Goal: Information Seeking & Learning: Check status

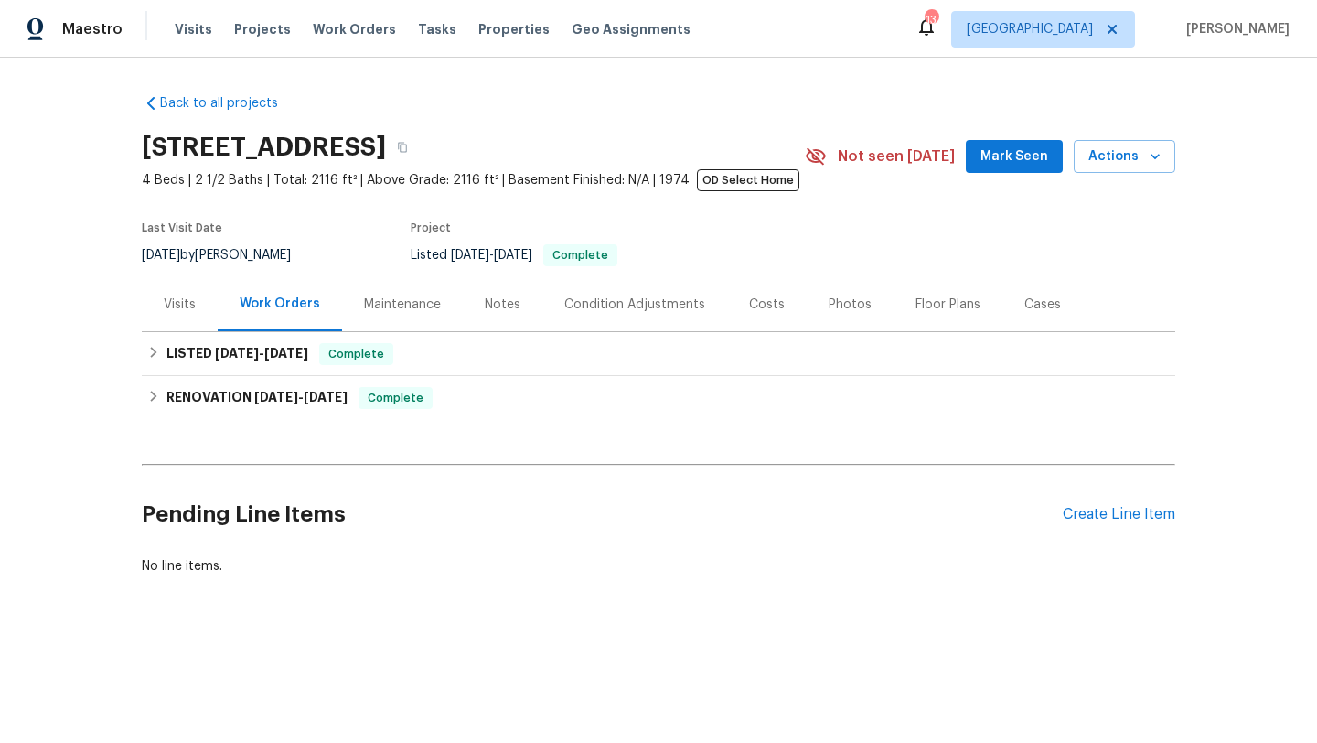
click at [220, 255] on div "[DATE] by [PERSON_NAME]" at bounding box center [227, 255] width 171 height 22
copy div "[DATE] by [PERSON_NAME]"
click at [263, 349] on span "[DATE] - [DATE]" at bounding box center [261, 353] width 93 height 13
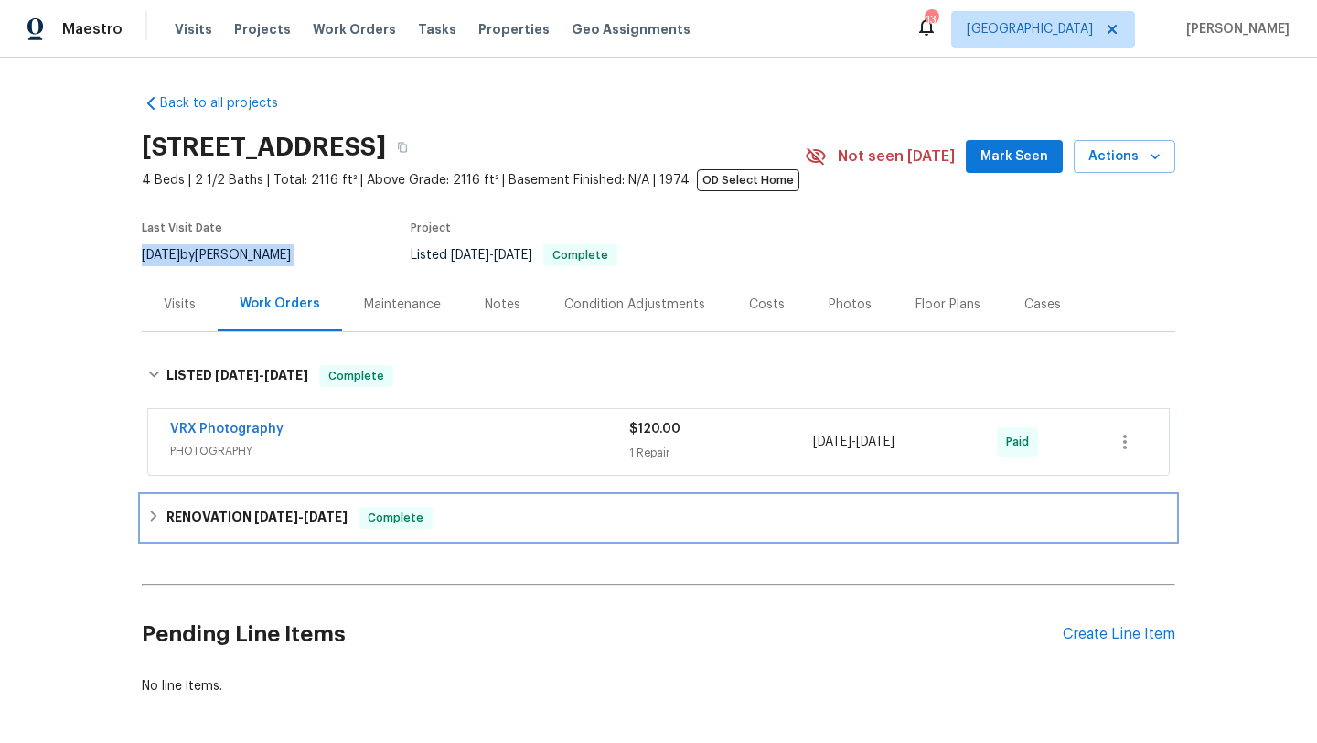
click at [212, 527] on h6 "RENOVATION [DATE] - [DATE]" at bounding box center [257, 518] width 181 height 22
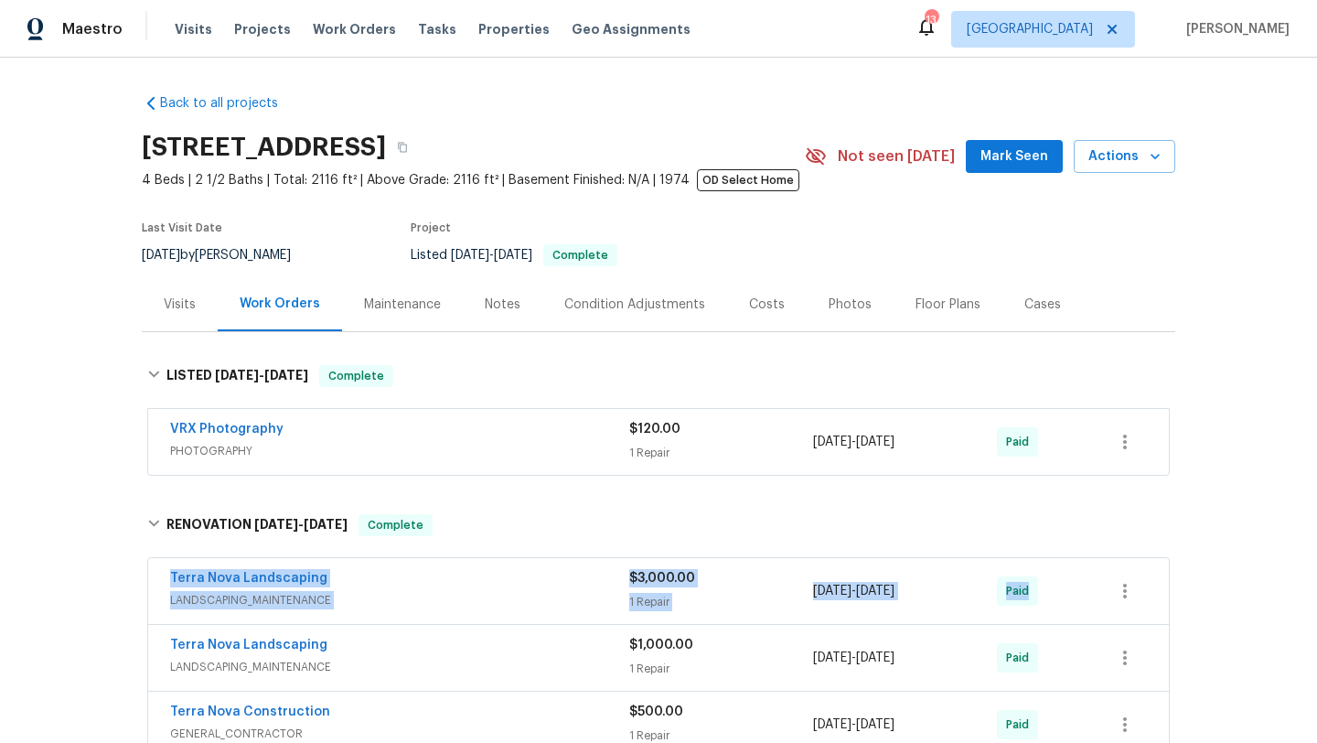
drag, startPoint x: 150, startPoint y: 572, endPoint x: 1216, endPoint y: 598, distance: 1066.1
click at [1216, 598] on div "Back to all projects [STREET_ADDRESS] 4 Beds | 2 1/2 Baths | Total: 2116 ft² | …" at bounding box center [658, 400] width 1317 height 685
copy div "Terra Nova Landscaping LANDSCAPING_MAINTENANCE $3,000.00 1 Repair [DATE] - [DAT…"
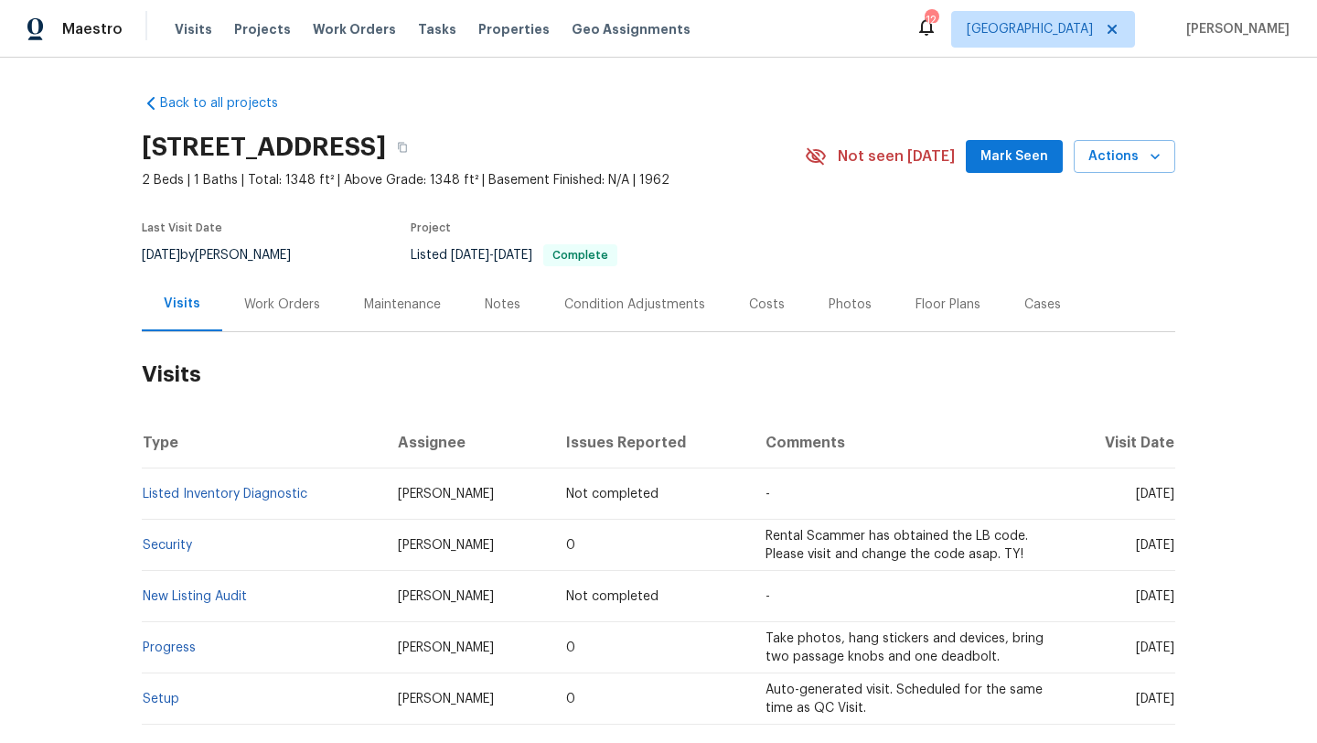
click at [290, 297] on div "Work Orders" at bounding box center [282, 304] width 76 height 18
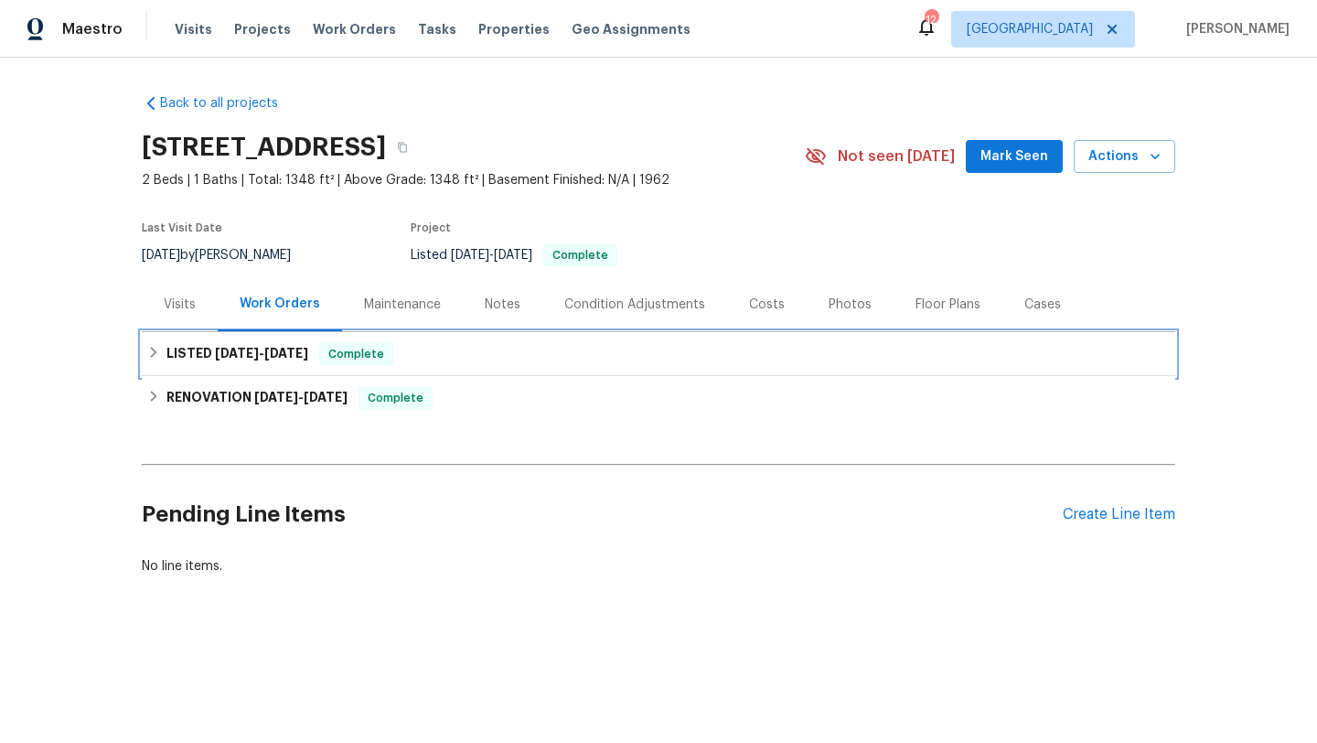
click at [293, 365] on div "LISTED 8/7/25 - 8/8/25 Complete" at bounding box center [659, 354] width 1034 height 44
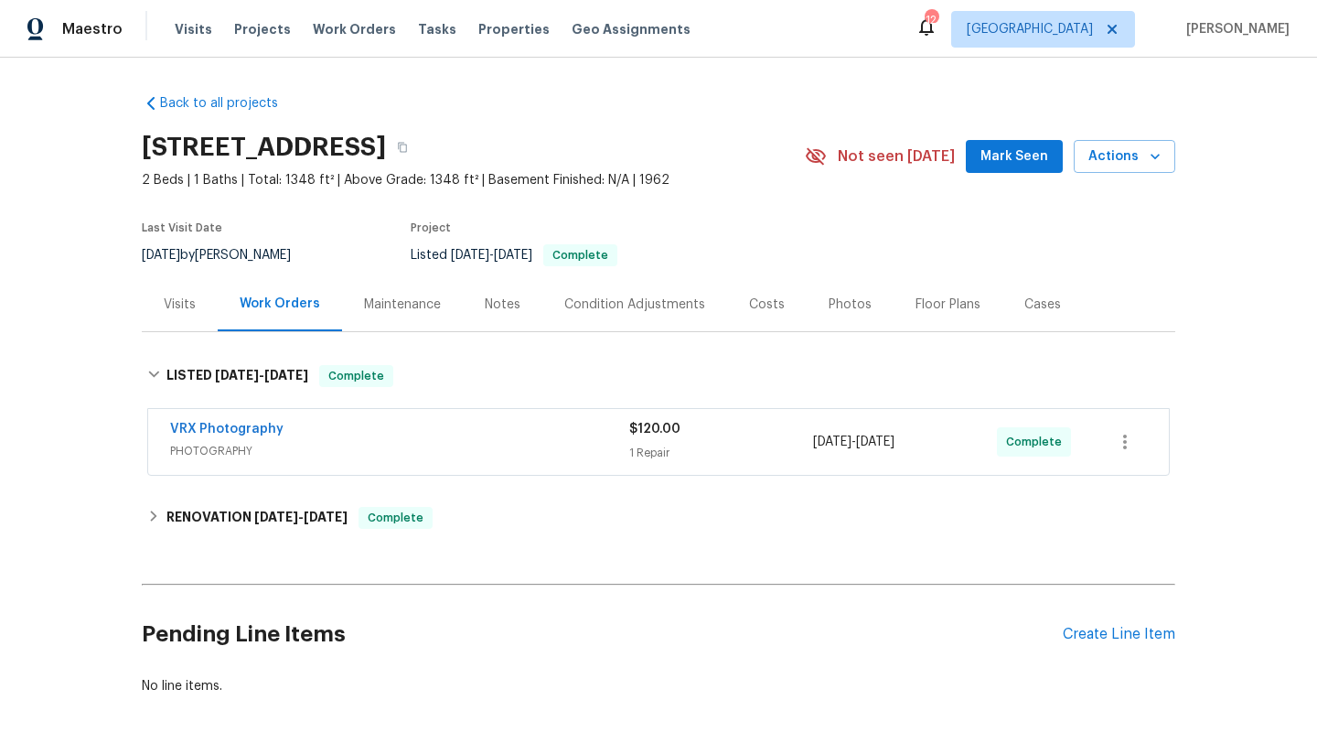
click at [307, 492] on div "Back to all projects 8000 Del Dr N, New Hope, MN 55428 2 Beds | 1 Baths | Total…" at bounding box center [659, 395] width 1034 height 630
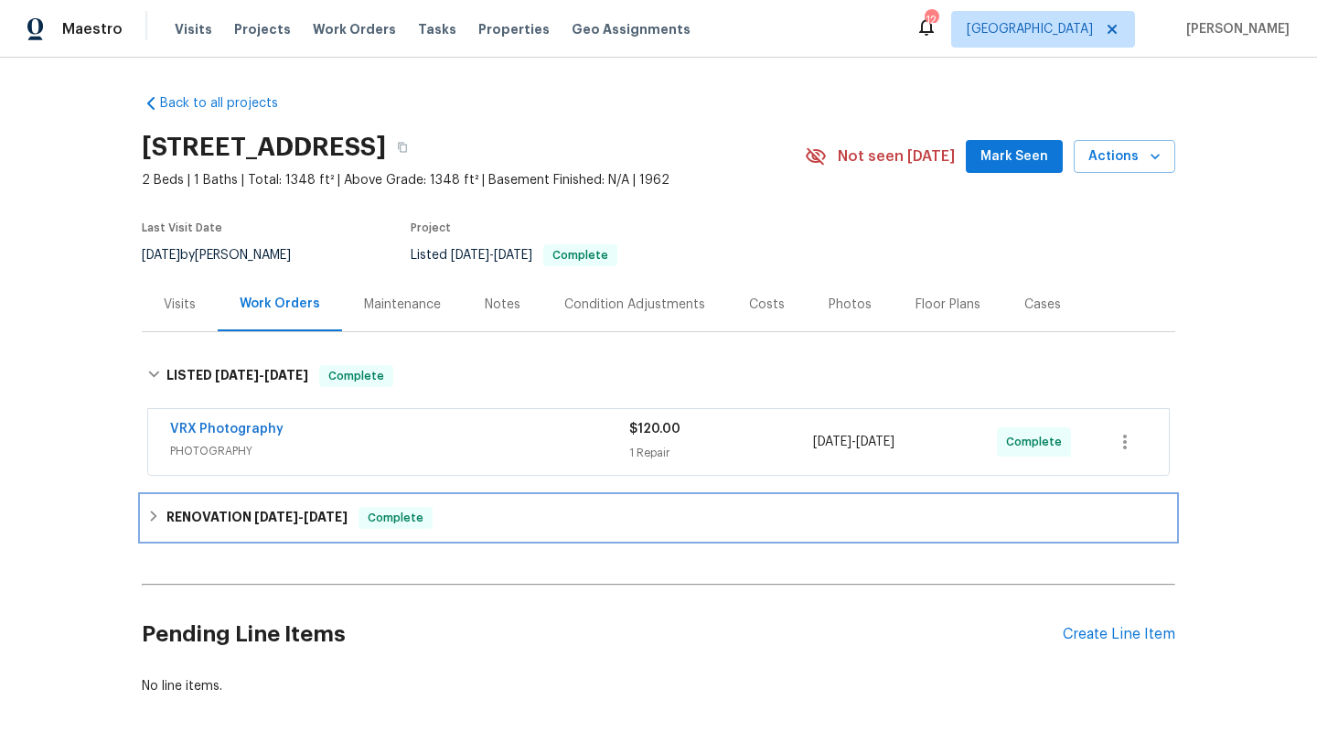
click at [313, 517] on span "8/4/25" at bounding box center [326, 516] width 44 height 13
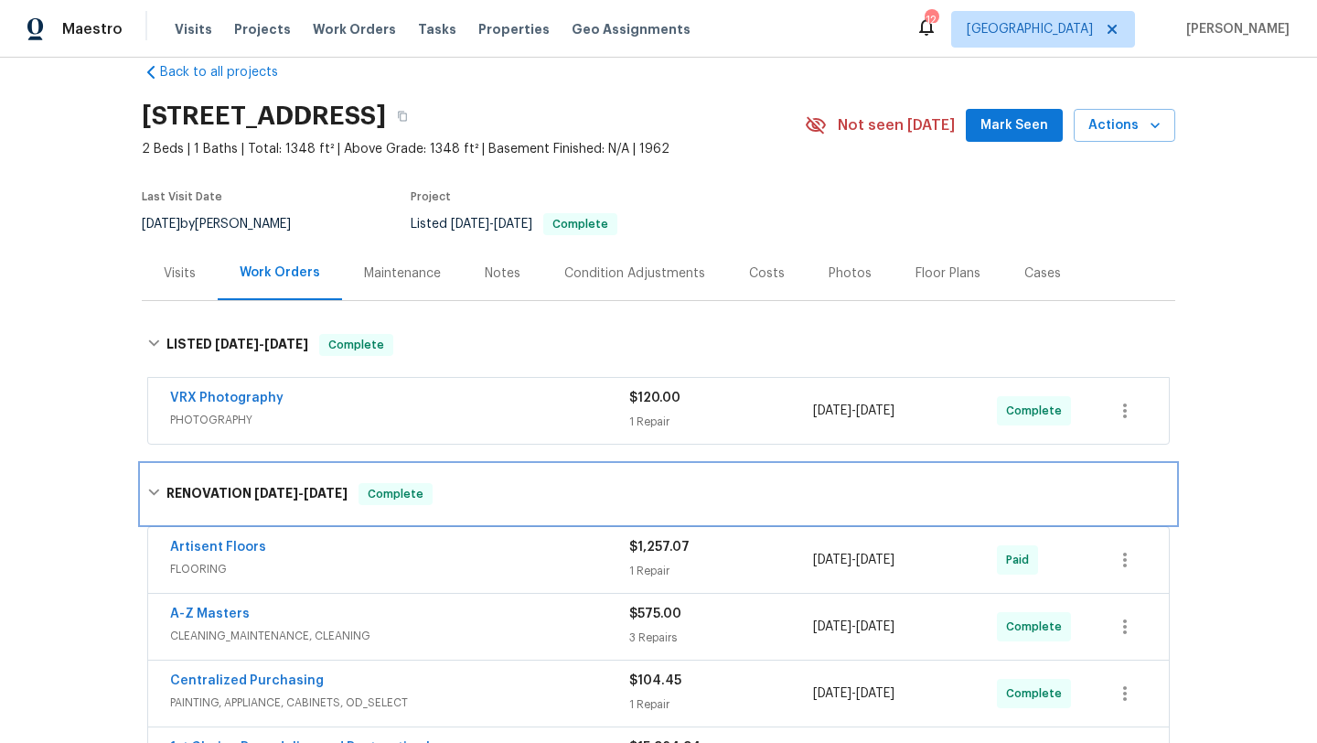
scroll to position [67, 0]
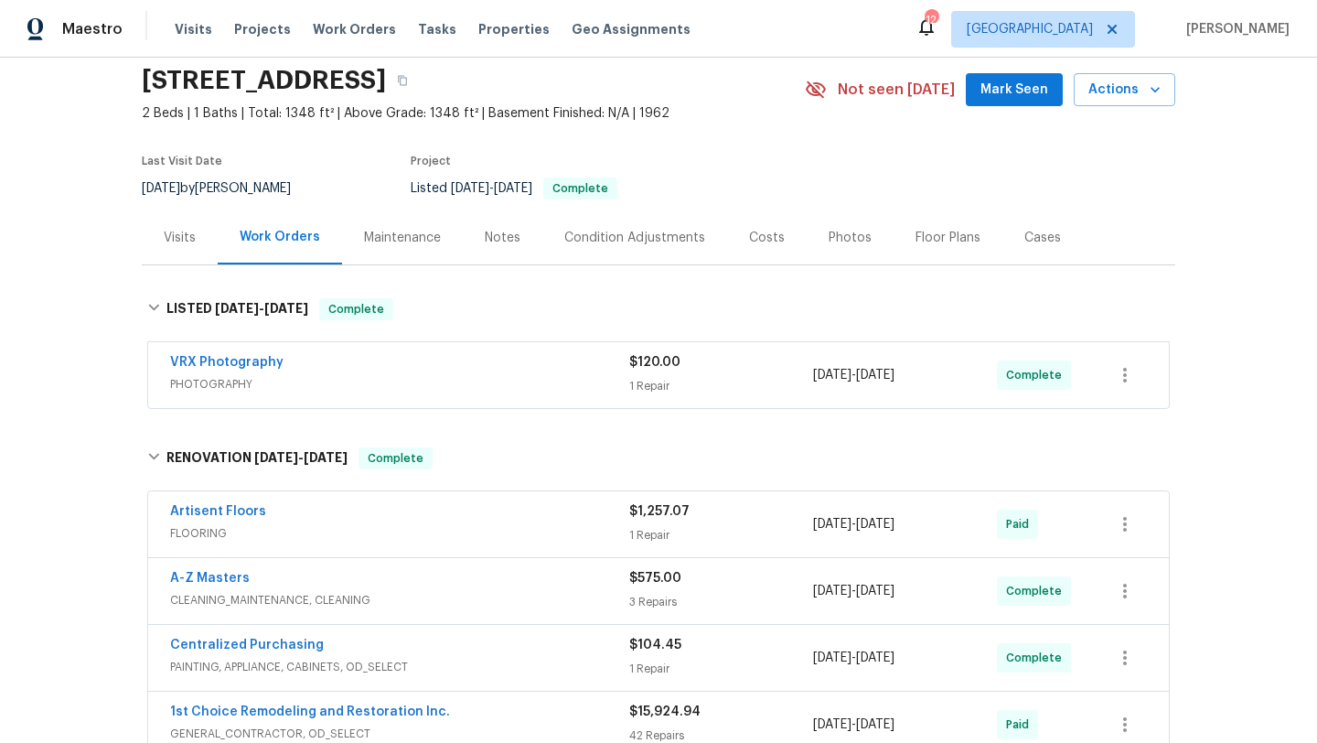
click at [228, 182] on div "8/12/2025 by Jeffrey Lenz" at bounding box center [227, 188] width 171 height 22
copy div "8/12/2025 by Jeffrey Lenz"
drag, startPoint x: 145, startPoint y: 500, endPoint x: 1267, endPoint y: 521, distance: 1121.8
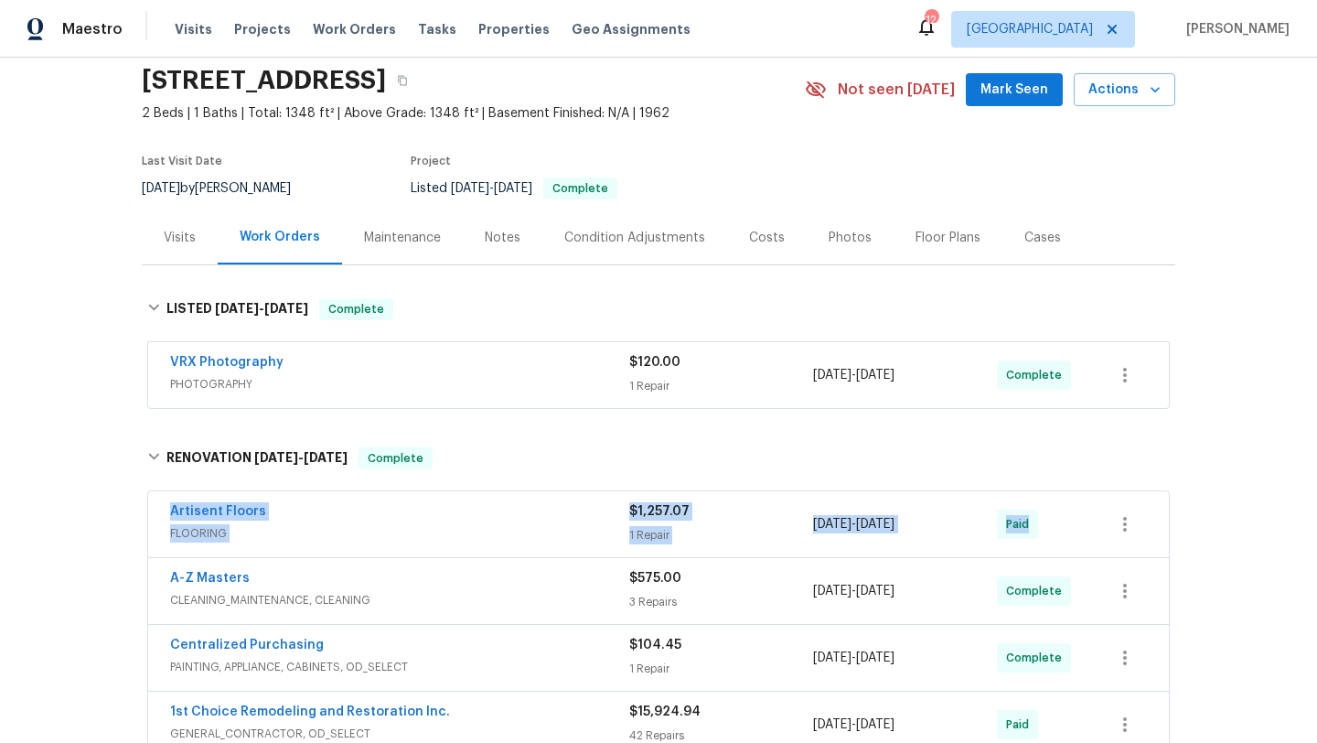
click at [1267, 521] on div "Back to all projects 8000 Del Dr N, New Hope, MN 55428 2 Beds | 1 Baths | Total…" at bounding box center [658, 400] width 1317 height 685
copy div "Artisent Floors FLOORING $1,257.07 1 Repair 7/18/2025 - 7/29/2025 Paid"
